Goal: Task Accomplishment & Management: Manage account settings

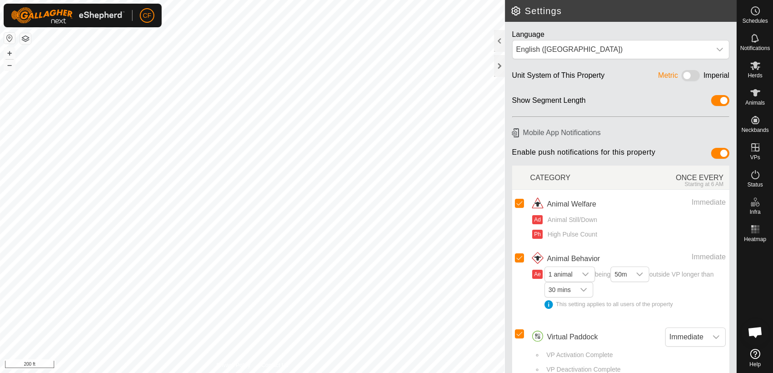
scroll to position [3462, 0]
click at [756, 66] on icon at bounding box center [755, 65] width 10 height 9
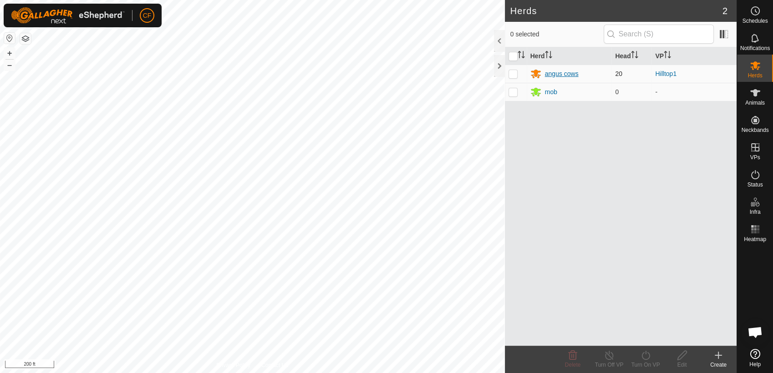
click at [562, 75] on div "angus cows" at bounding box center [562, 74] width 34 height 10
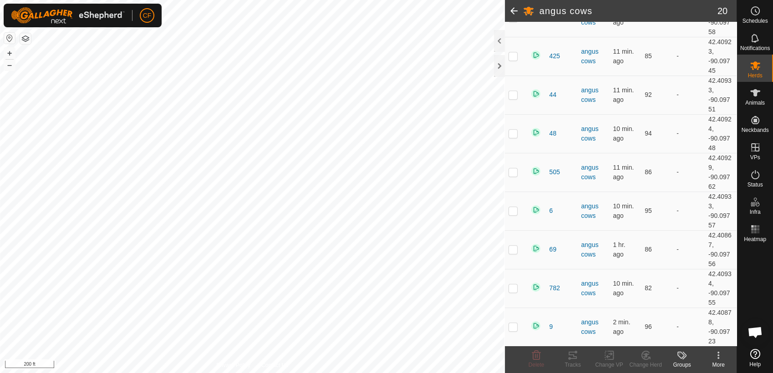
scroll to position [519, 0]
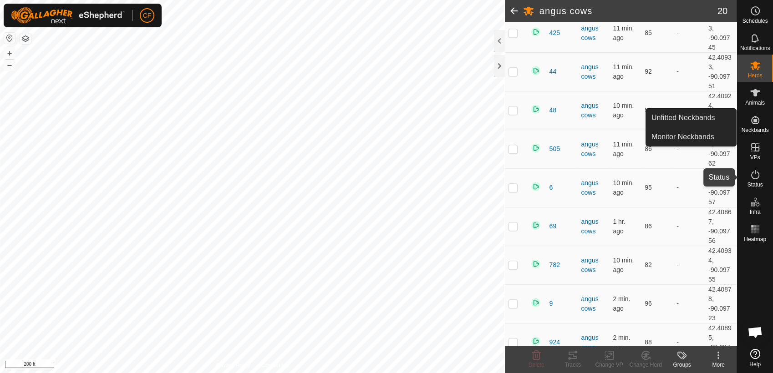
click at [755, 174] on icon at bounding box center [754, 174] width 11 height 11
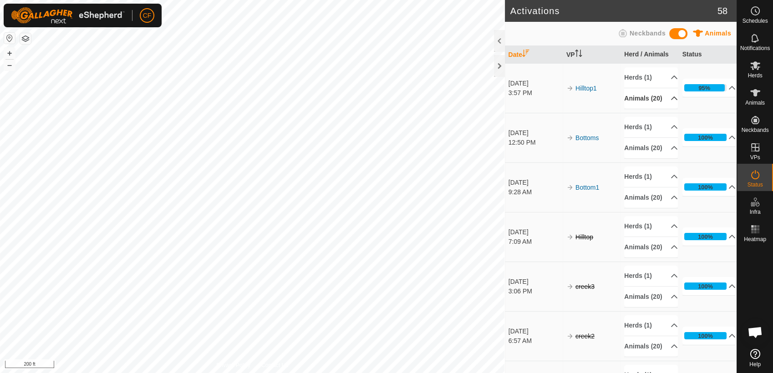
click at [662, 104] on p-accordion-header "Animals (20)" at bounding box center [651, 98] width 54 height 20
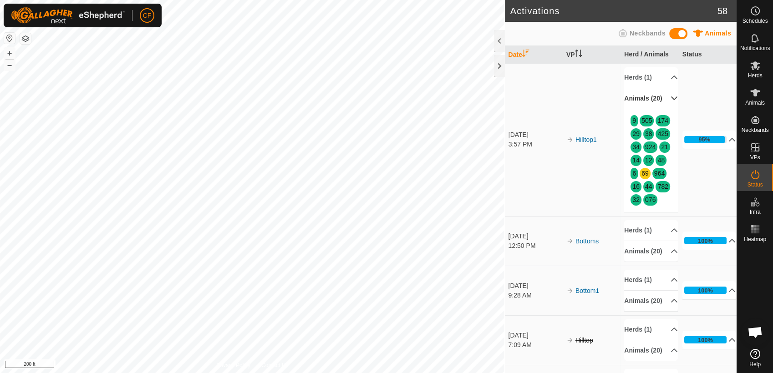
click at [662, 104] on p-accordion-header "Animals (20)" at bounding box center [651, 98] width 54 height 20
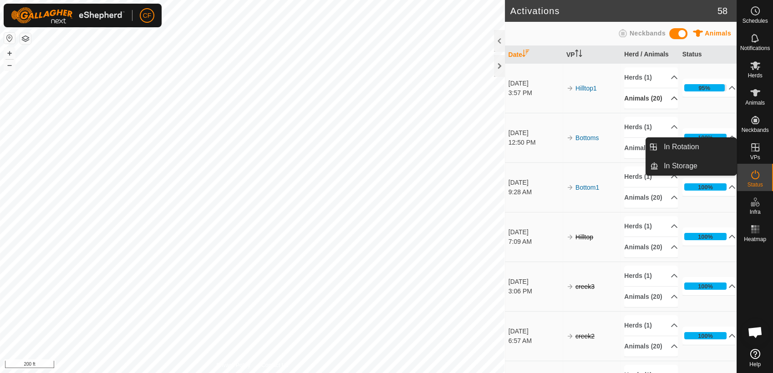
click at [756, 150] on icon at bounding box center [754, 147] width 11 height 11
click at [713, 143] on link "In Rotation" at bounding box center [697, 147] width 78 height 18
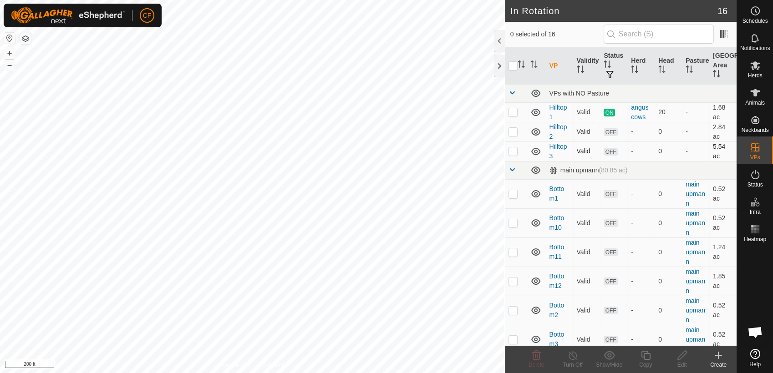
click at [513, 151] on p-checkbox at bounding box center [512, 150] width 9 height 7
checkbox input "true"
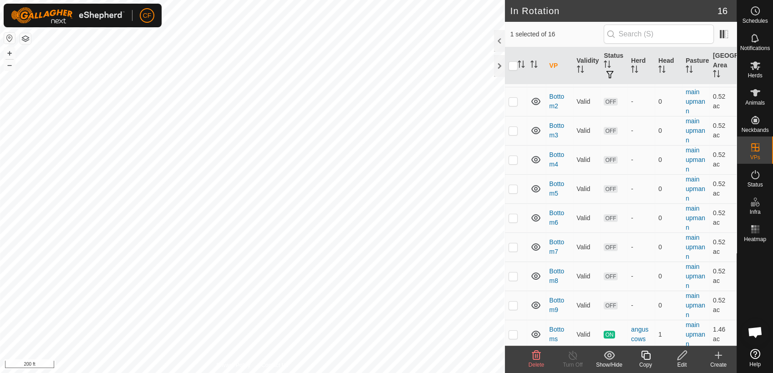
scroll to position [211, 0]
click at [514, 335] on td at bounding box center [516, 332] width 22 height 29
checkbox input "true"
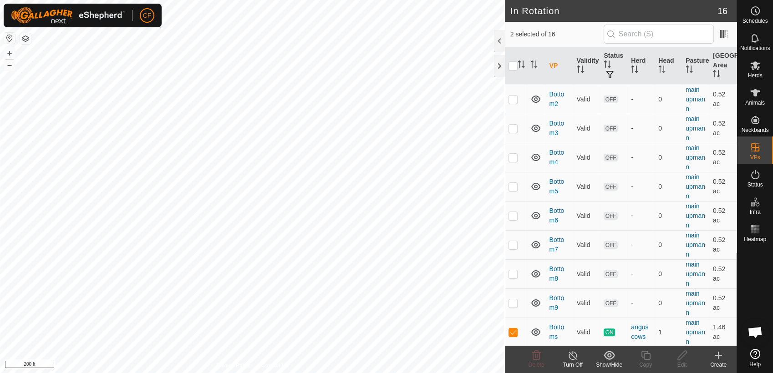
click at [573, 357] on line at bounding box center [572, 355] width 7 height 7
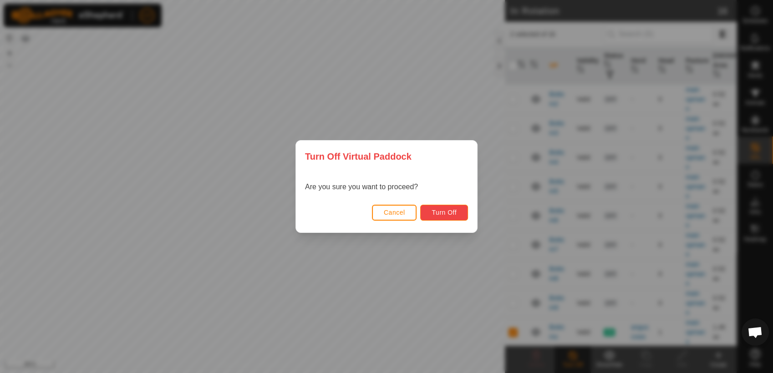
click at [456, 213] on span "Turn Off" at bounding box center [443, 212] width 25 height 7
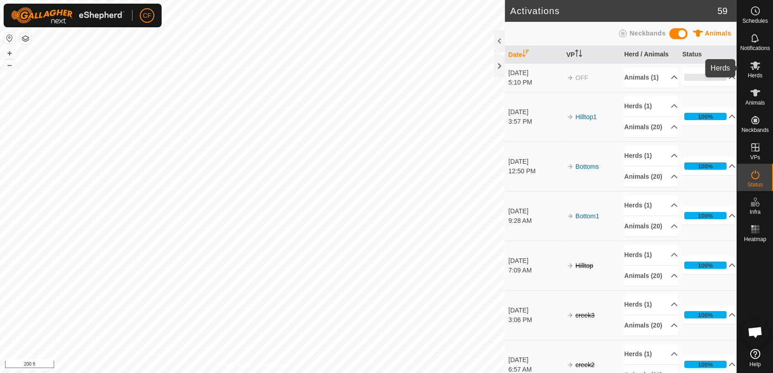
click at [754, 65] on icon at bounding box center [755, 65] width 10 height 9
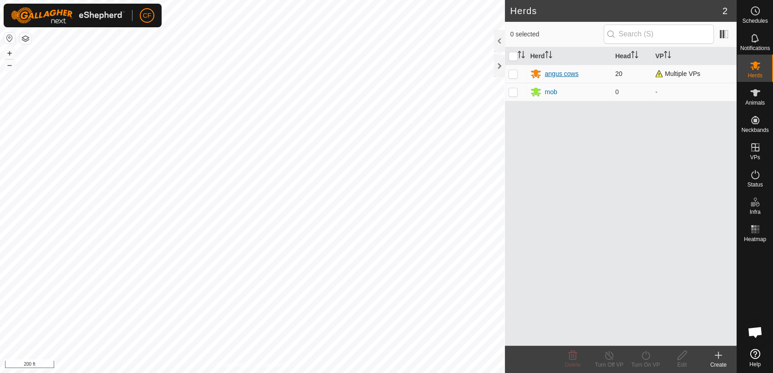
click at [566, 74] on div "angus cows" at bounding box center [562, 74] width 34 height 10
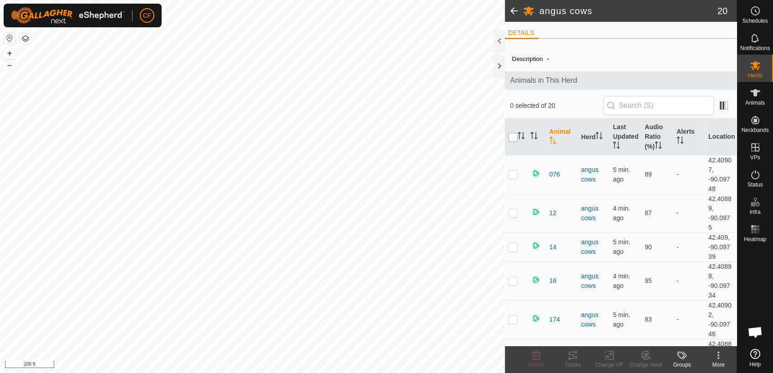
click at [513, 136] on input "checkbox" at bounding box center [512, 137] width 9 height 9
checkbox input "true"
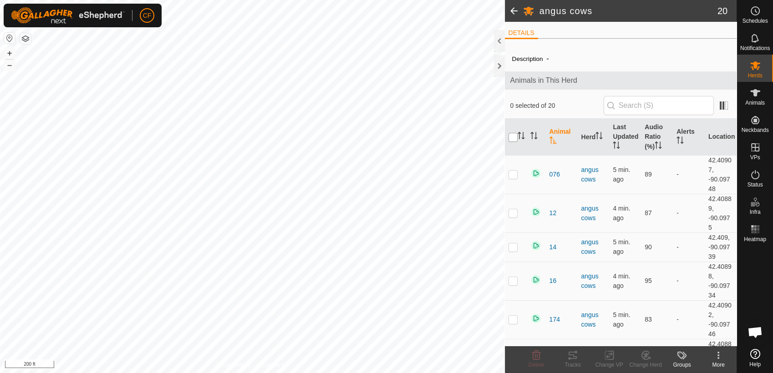
checkbox input "true"
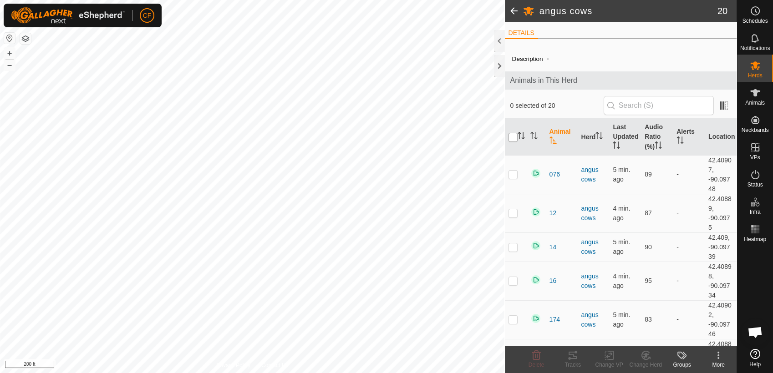
checkbox input "true"
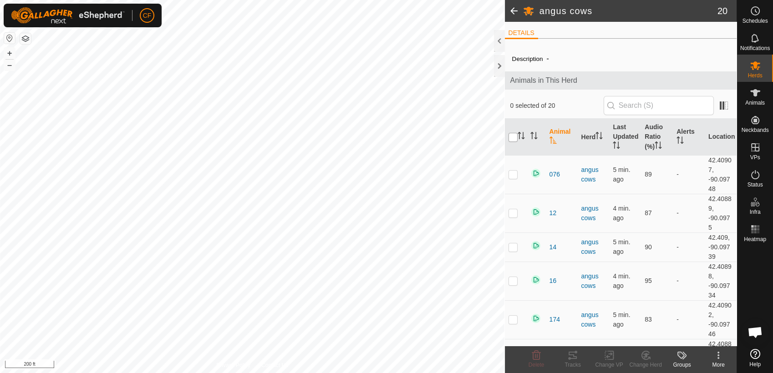
checkbox input "true"
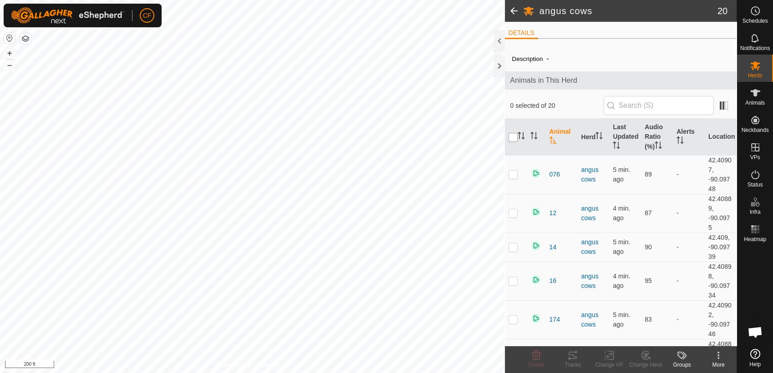
checkbox input "true"
click at [608, 359] on rect at bounding box center [609, 355] width 8 height 8
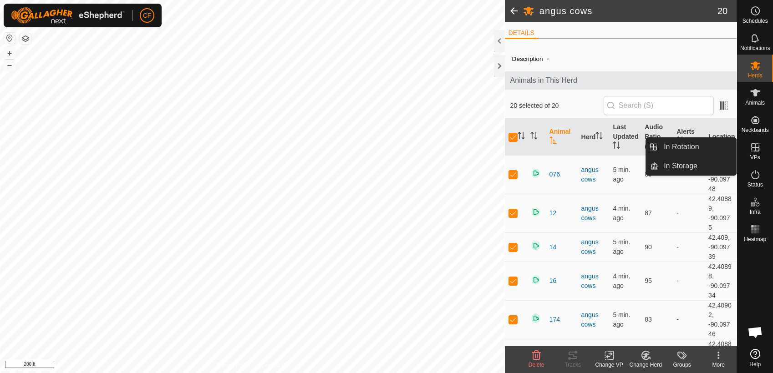
click at [755, 151] on icon at bounding box center [755, 147] width 8 height 8
click at [721, 141] on link "In Rotation" at bounding box center [697, 147] width 78 height 18
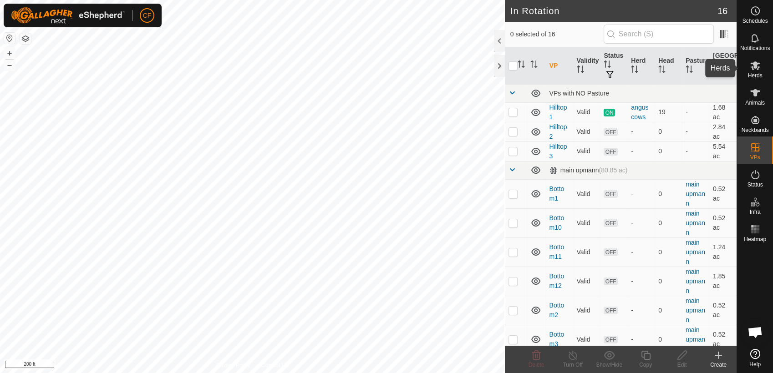
click at [754, 74] on span "Herds" at bounding box center [754, 75] width 15 height 5
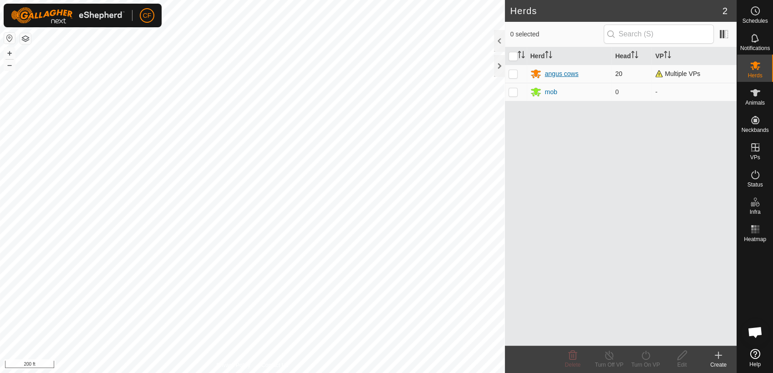
click at [564, 72] on div "angus cows" at bounding box center [562, 74] width 34 height 10
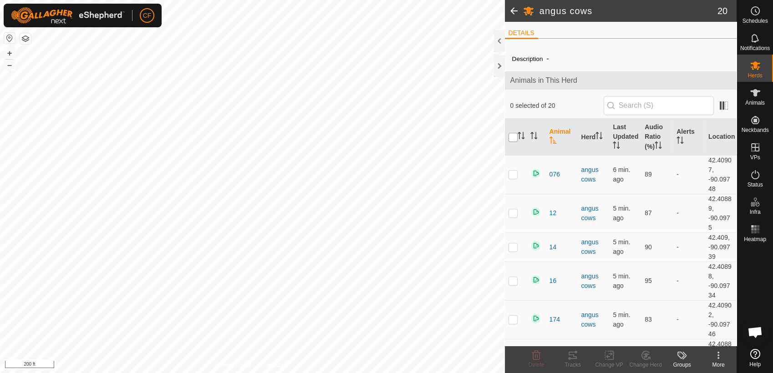
click at [511, 137] on input "checkbox" at bounding box center [512, 137] width 9 height 9
checkbox input "true"
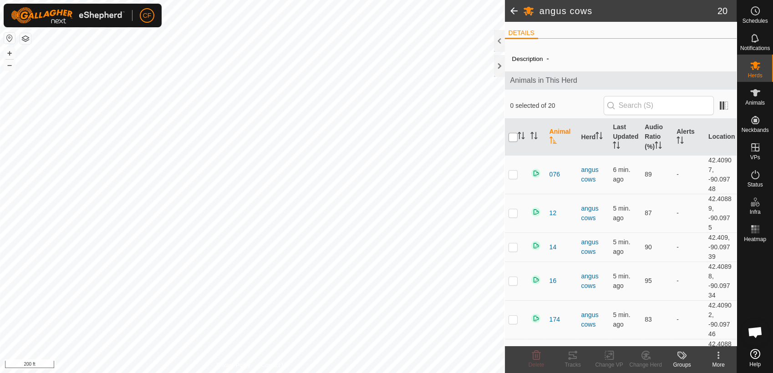
checkbox input "true"
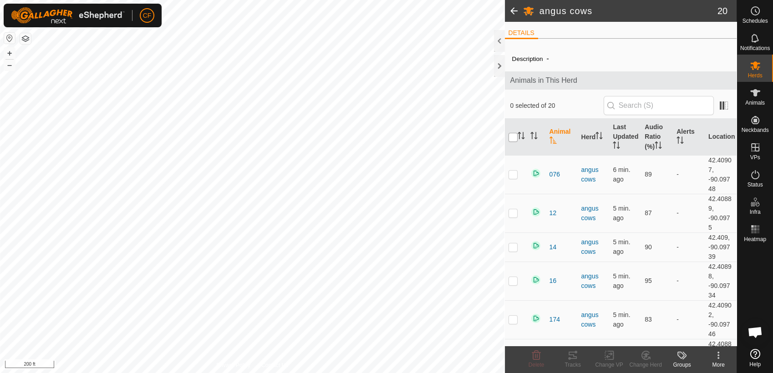
checkbox input "true"
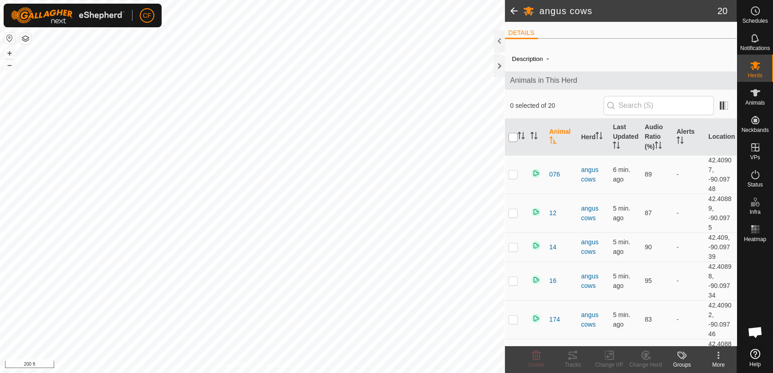
checkbox input "true"
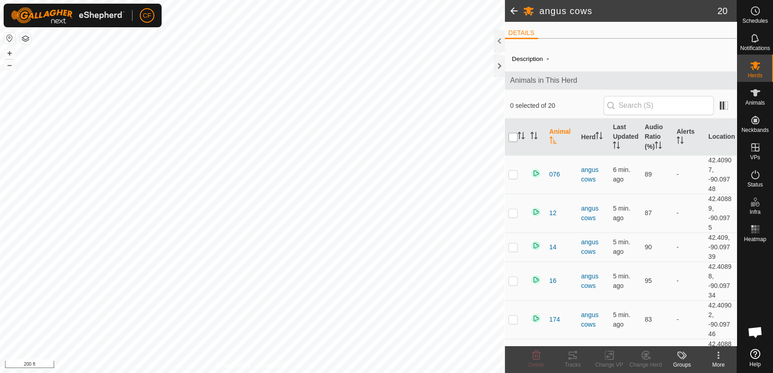
checkbox input "true"
click at [610, 357] on icon at bounding box center [608, 355] width 11 height 11
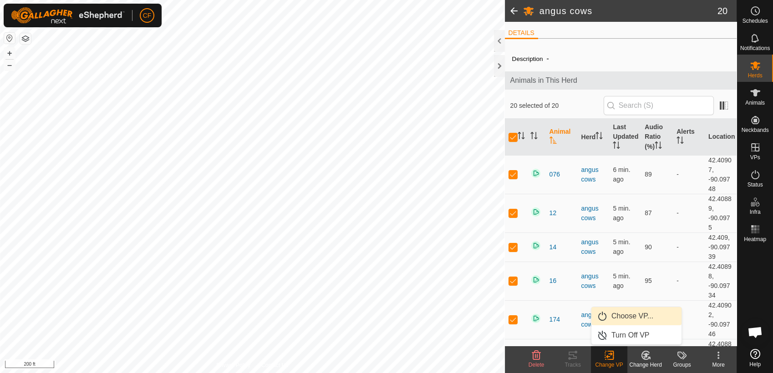
click at [615, 318] on link "Choose VP..." at bounding box center [636, 316] width 90 height 18
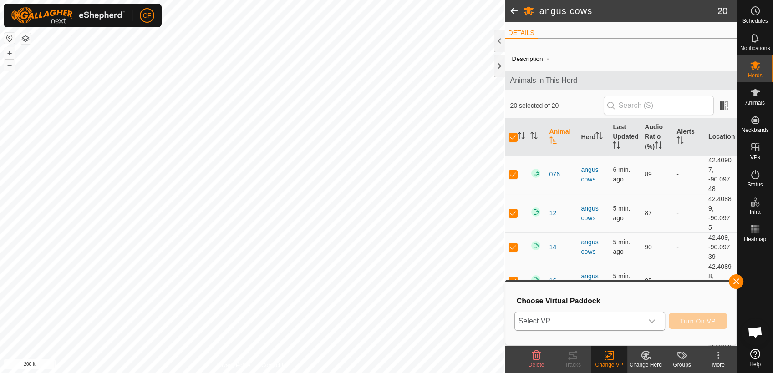
click at [652, 322] on icon "dropdown trigger" at bounding box center [651, 321] width 7 height 7
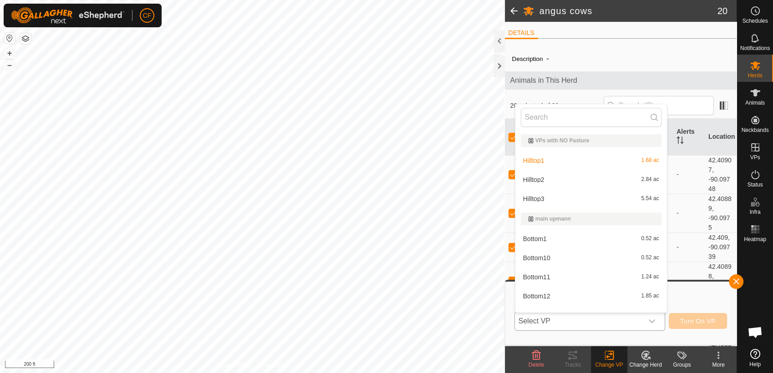
scroll to position [11, 0]
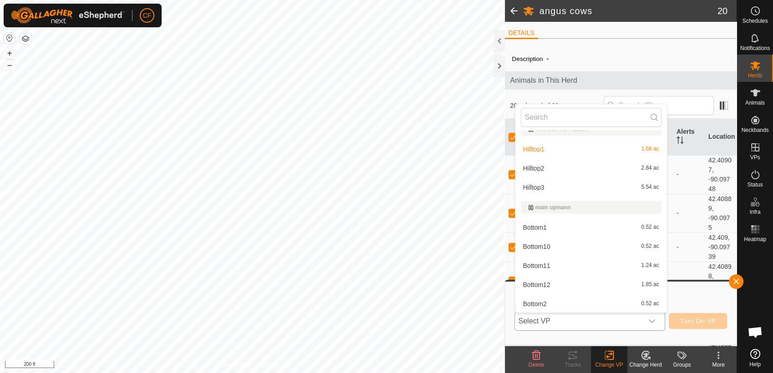
click at [563, 187] on li "Hilltop3 5.54 ac" at bounding box center [591, 187] width 152 height 18
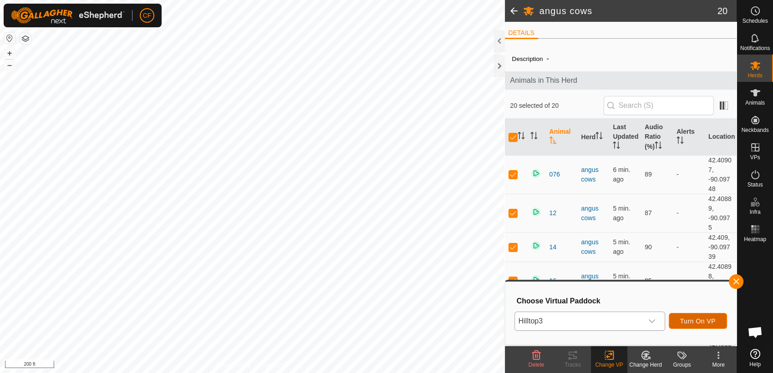
click at [698, 318] on span "Turn On VP" at bounding box center [697, 321] width 35 height 7
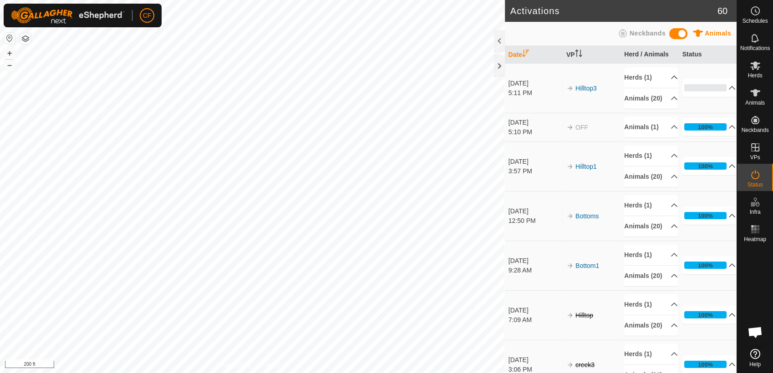
scroll to position [3462, 0]
